Goal: Transaction & Acquisition: Purchase product/service

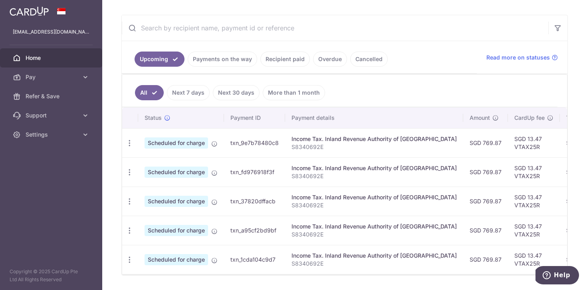
scroll to position [162, 0]
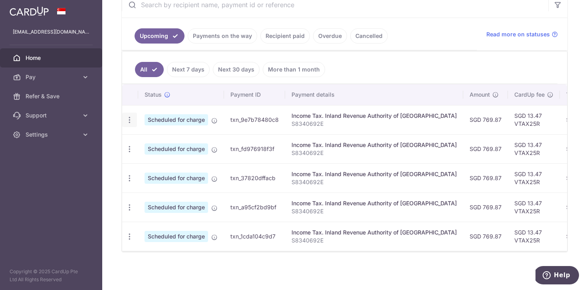
click at [128, 119] on icon "button" at bounding box center [129, 120] width 8 height 8
click at [158, 147] on span "Update payment" at bounding box center [172, 142] width 54 height 10
radio input "true"
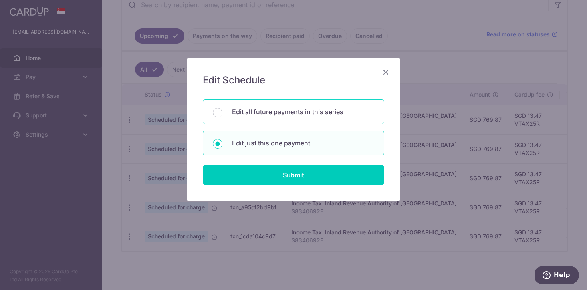
click at [299, 115] on p "Edit all future payments in this series" at bounding box center [303, 112] width 142 height 10
click at [222, 115] on input "Edit all future payments in this series" at bounding box center [218, 113] width 10 height 10
radio input "true"
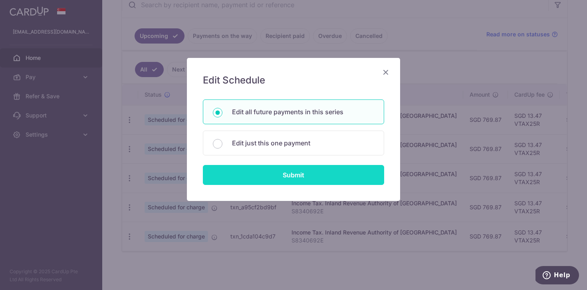
click at [319, 177] on input "Submit" at bounding box center [293, 175] width 181 height 20
radio input "true"
type input "769.87"
type input "S8340692E"
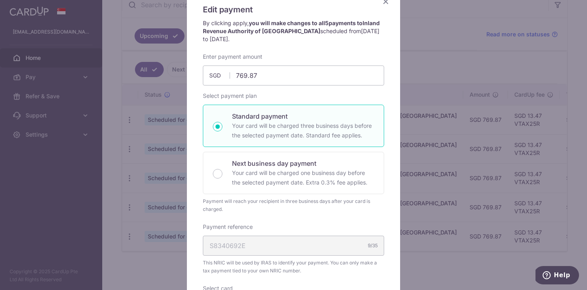
scroll to position [0, 0]
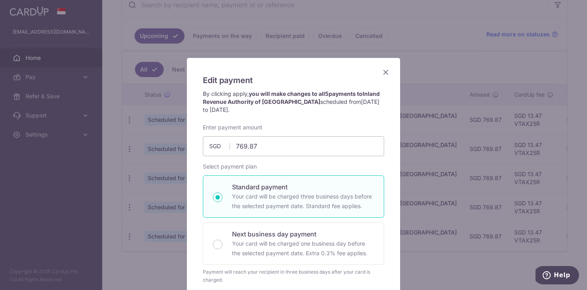
click at [385, 72] on icon "Close" at bounding box center [386, 72] width 10 height 10
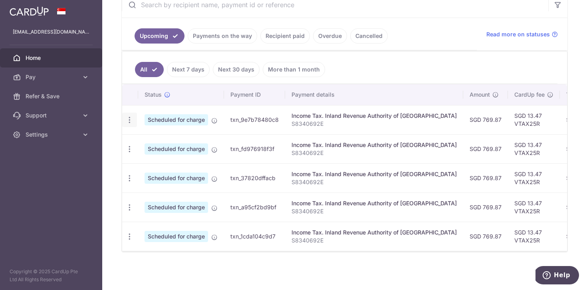
click at [129, 118] on icon "button" at bounding box center [129, 120] width 8 height 8
click at [134, 169] on link "Cancel payment" at bounding box center [164, 161] width 83 height 20
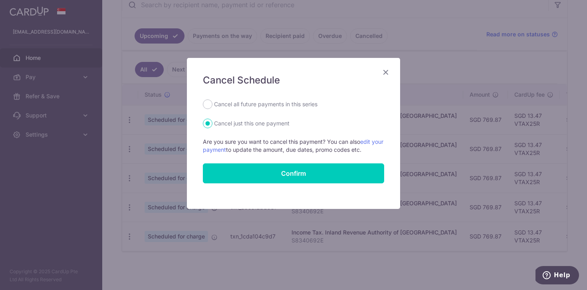
click at [256, 97] on div "Cancel Schedule Cancel all future payments in this series Cancel just this one …" at bounding box center [293, 133] width 213 height 151
click at [254, 103] on label "Cancel all future payments in this series" at bounding box center [265, 104] width 103 height 10
click at [212, 103] on input "Cancel all future payments in this series" at bounding box center [208, 104] width 10 height 10
radio input "true"
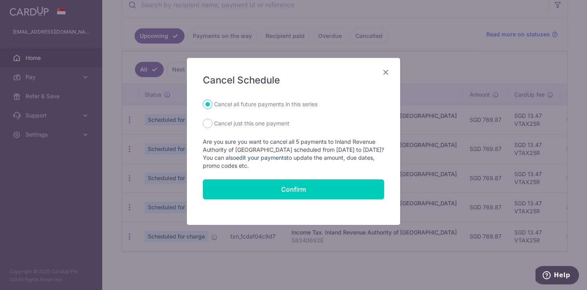
click at [269, 156] on link "edit your payments" at bounding box center [261, 157] width 51 height 7
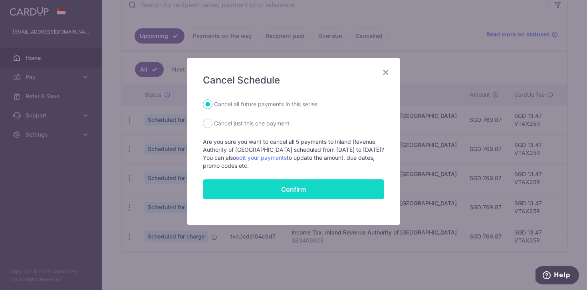
click at [277, 189] on button "Confirm" at bounding box center [293, 189] width 181 height 20
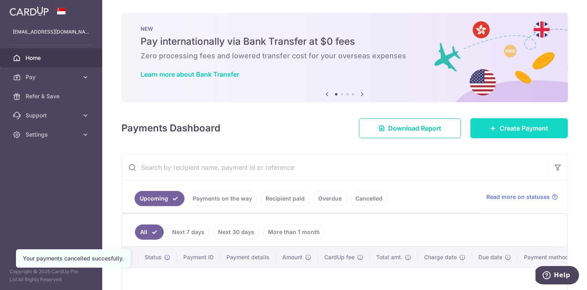
click at [489, 134] on link "Create Payment" at bounding box center [518, 128] width 97 height 20
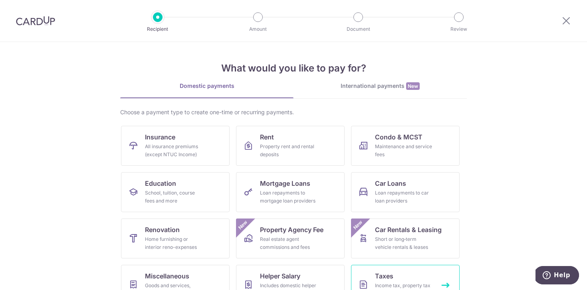
click at [410, 276] on link "Taxes Income tax, property tax and stamp duty" at bounding box center [405, 285] width 109 height 40
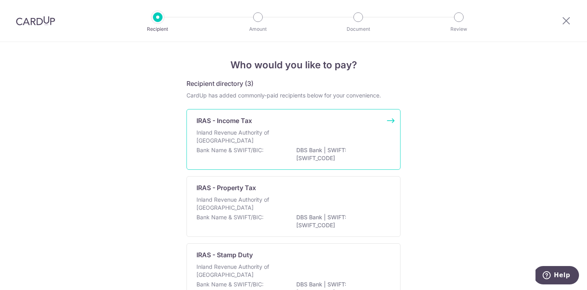
click at [273, 122] on div "IRAS - Income Tax" at bounding box center [288, 121] width 184 height 10
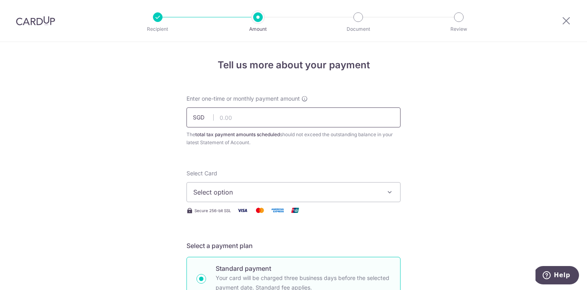
click at [273, 122] on input "text" at bounding box center [293, 117] width 214 height 20
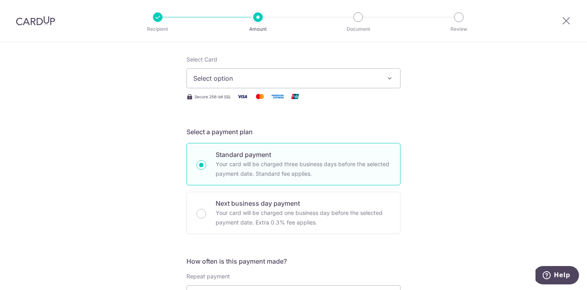
scroll to position [127, 0]
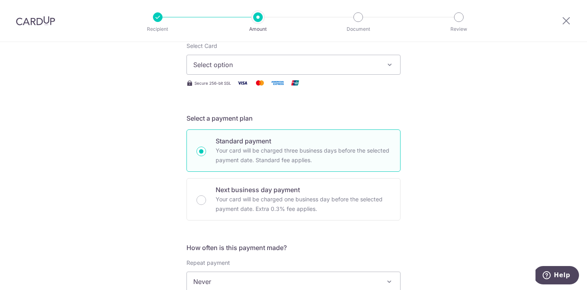
click at [290, 72] on button "Select option" at bounding box center [293, 65] width 214 height 20
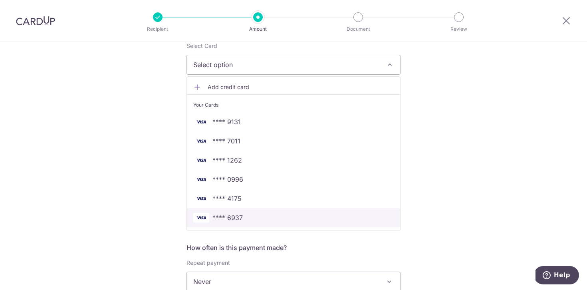
click at [264, 215] on span "**** 6937" at bounding box center [293, 218] width 200 height 10
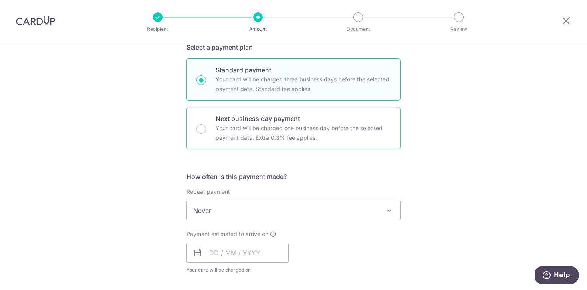
scroll to position [220, 0]
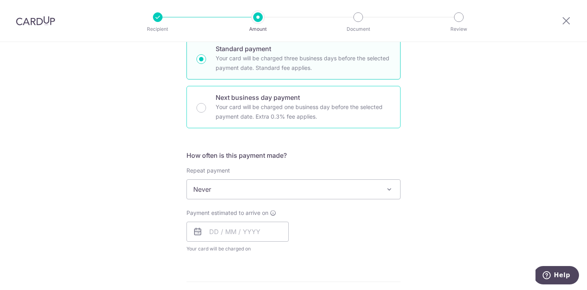
click at [245, 195] on span "Never" at bounding box center [293, 189] width 213 height 19
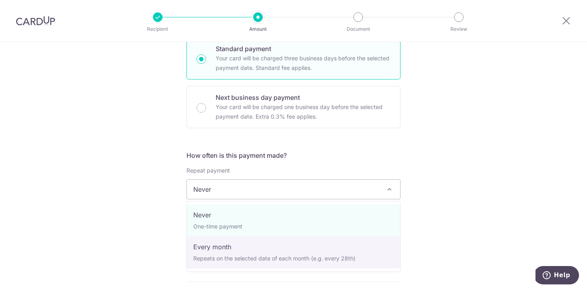
select select "3"
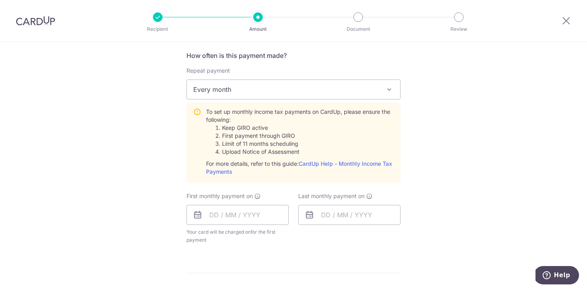
scroll to position [321, 0]
click at [248, 218] on input "text" at bounding box center [237, 213] width 102 height 20
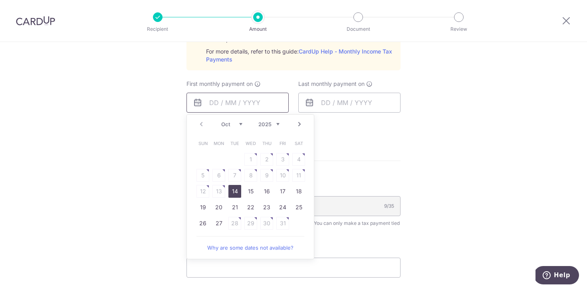
scroll to position [432, 0]
click at [220, 223] on link "27" at bounding box center [218, 222] width 13 height 13
type input "27/10/2025"
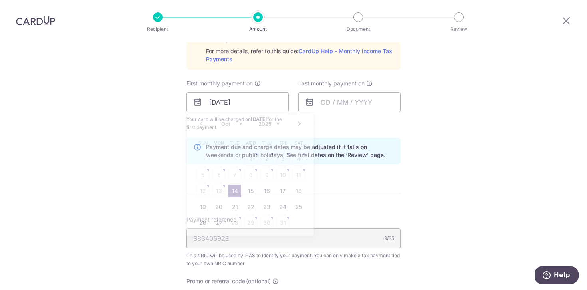
click at [145, 178] on div "Tell us more about your payment Enter one-time or monthly payment amount SGD Th…" at bounding box center [293, 42] width 587 height 865
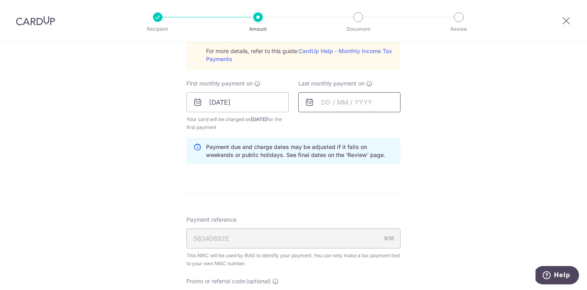
click at [340, 111] on input "text" at bounding box center [349, 102] width 102 height 20
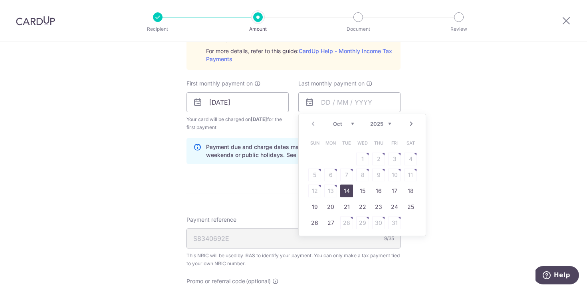
click at [409, 124] on link "Next" at bounding box center [411, 124] width 10 height 10
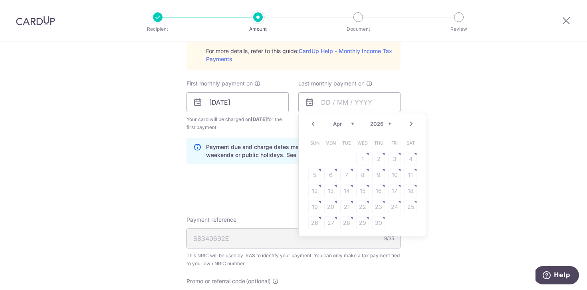
click at [409, 124] on link "Next" at bounding box center [411, 124] width 10 height 10
click at [327, 223] on link "25" at bounding box center [330, 222] width 13 height 13
type input "25/05/2026"
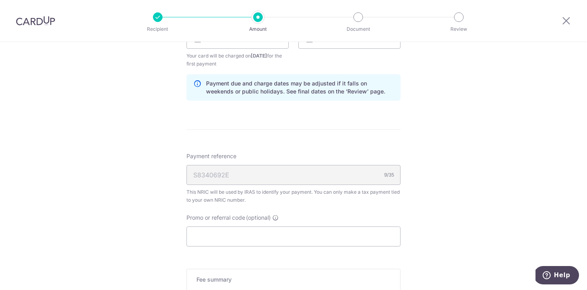
scroll to position [502, 0]
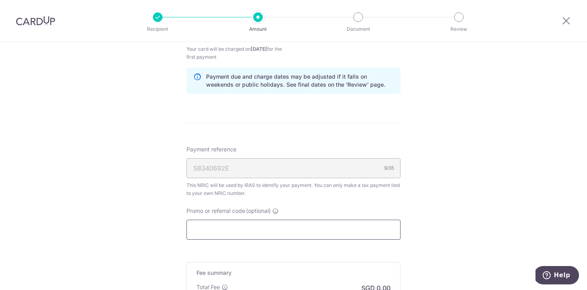
click at [276, 229] on input "Promo or referral code (optional)" at bounding box center [293, 230] width 214 height 20
paste input "VTAX25R"
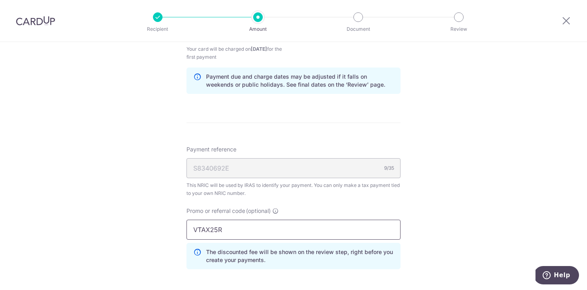
type input "VTAX25R"
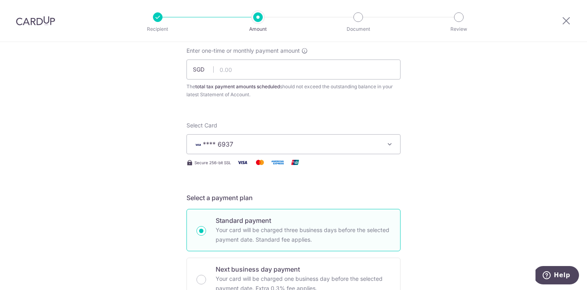
scroll to position [0, 0]
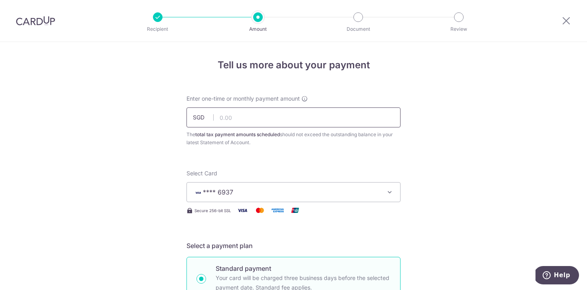
click at [287, 116] on input "text" at bounding box center [293, 117] width 214 height 20
paste input "769.87"
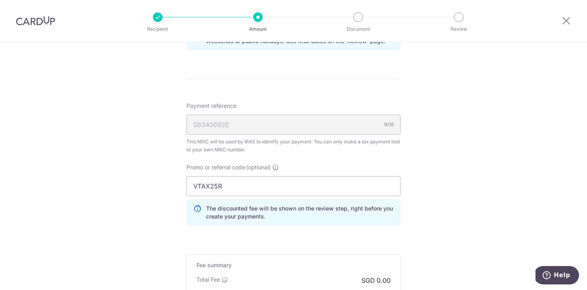
scroll to position [653, 0]
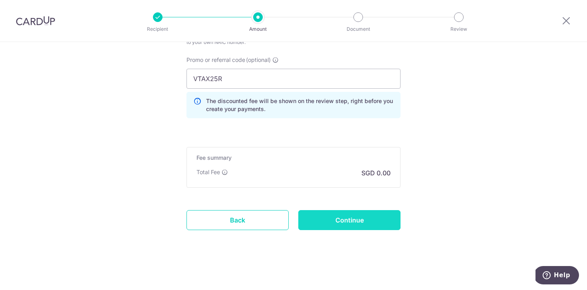
type input "769.87"
click at [348, 222] on input "Continue" at bounding box center [349, 220] width 102 height 20
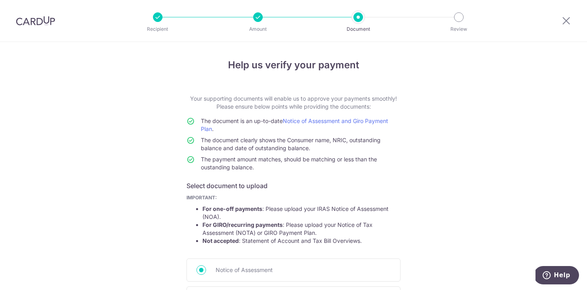
scroll to position [118, 0]
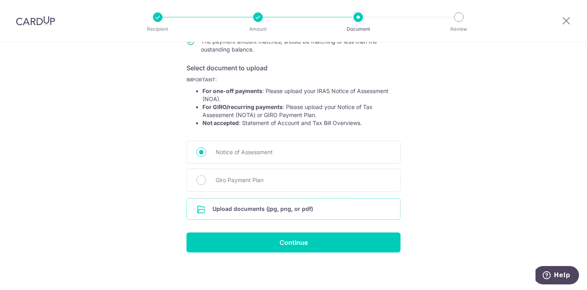
click at [287, 205] on input "file" at bounding box center [293, 208] width 213 height 21
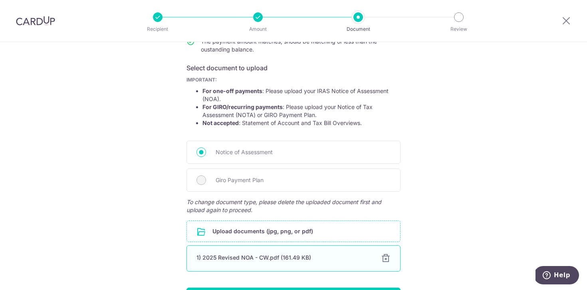
scroll to position [173, 0]
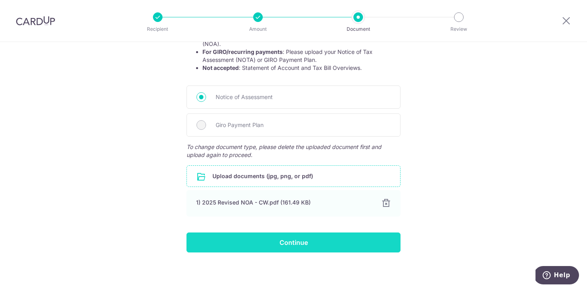
click at [307, 242] on input "Continue" at bounding box center [293, 242] width 214 height 20
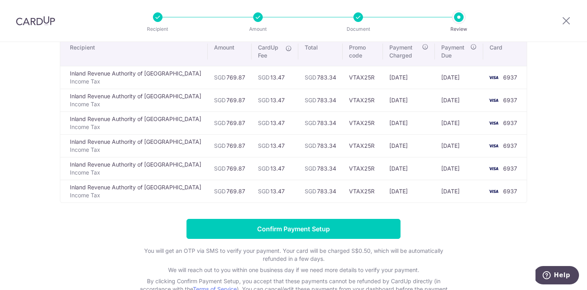
scroll to position [69, 0]
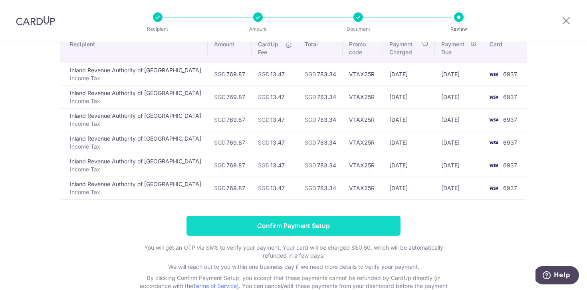
click at [347, 223] on input "Confirm Payment Setup" at bounding box center [293, 226] width 214 height 20
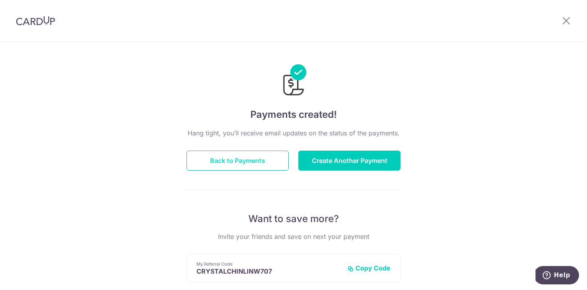
click at [258, 160] on button "Back to Payments" at bounding box center [237, 161] width 102 height 20
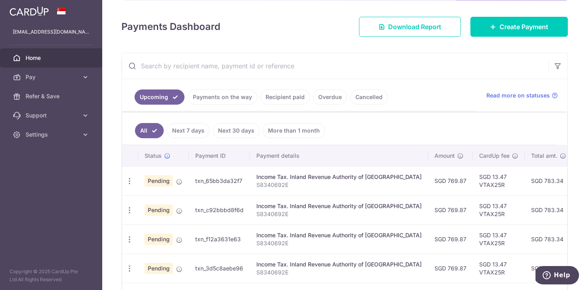
scroll to position [102, 0]
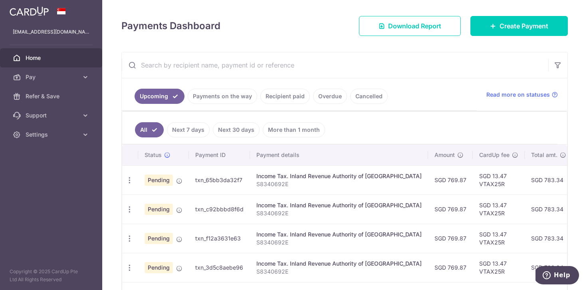
click at [328, 57] on input "text" at bounding box center [335, 65] width 426 height 26
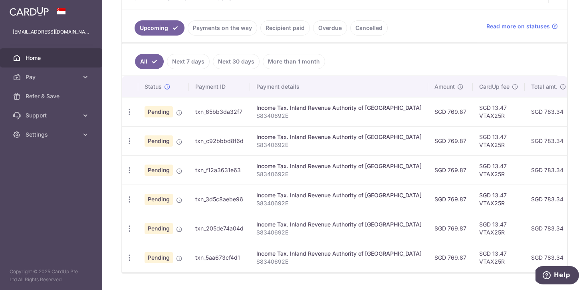
scroll to position [171, 0]
